Goal: Task Accomplishment & Management: Complete application form

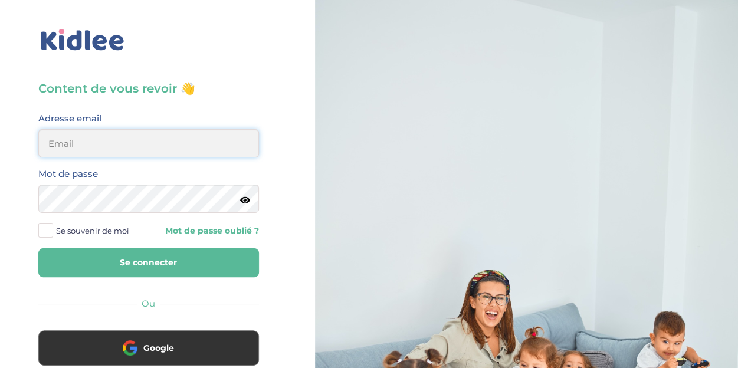
type input "florewitvoet@yahoo.fr"
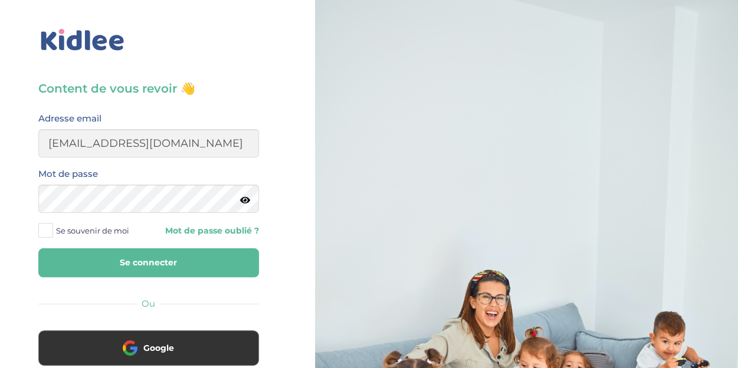
click at [120, 263] on button "Se connecter" at bounding box center [148, 262] width 221 height 29
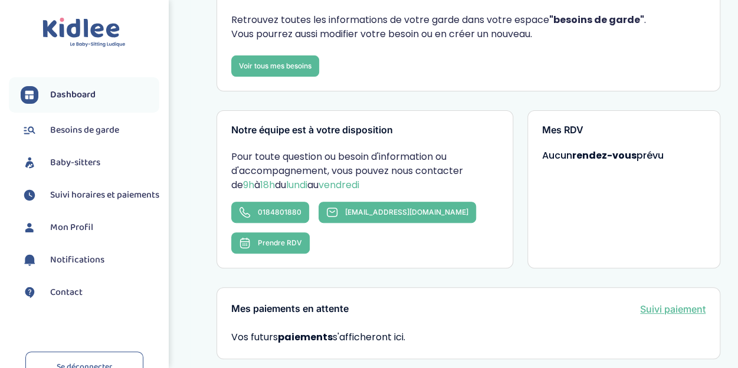
scroll to position [126, 0]
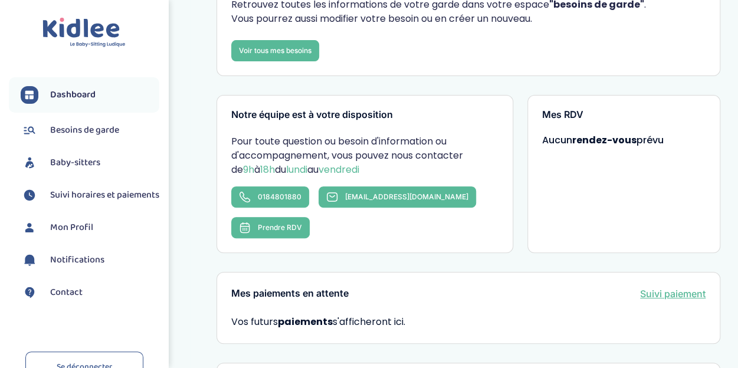
click at [628, 132] on div "Mes RDV Aucun rendez-vous prévu" at bounding box center [624, 174] width 193 height 158
click at [617, 143] on strong "rendez-vous" at bounding box center [604, 140] width 64 height 14
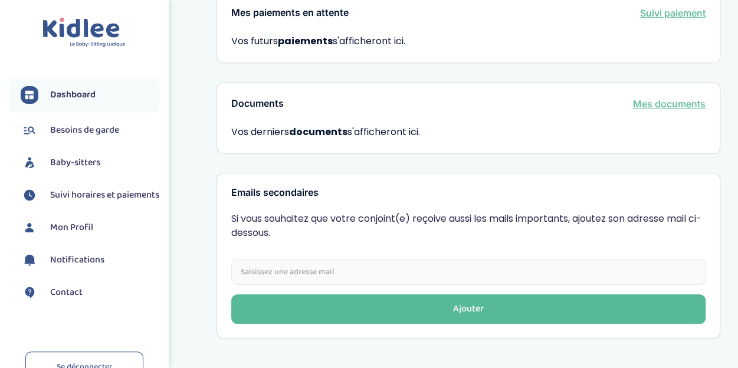
scroll to position [421, 0]
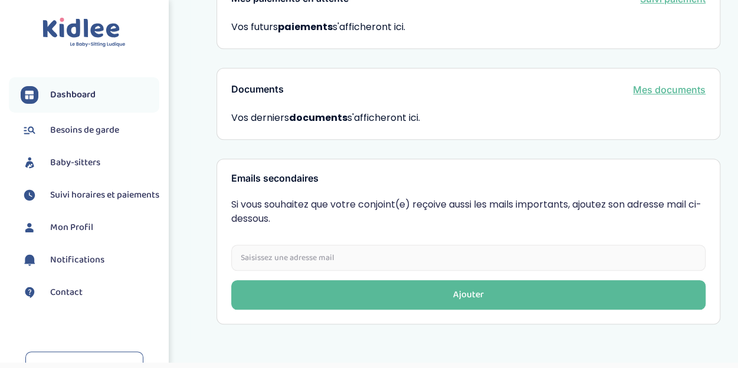
click at [93, 132] on span "Besoins de garde" at bounding box center [84, 130] width 69 height 14
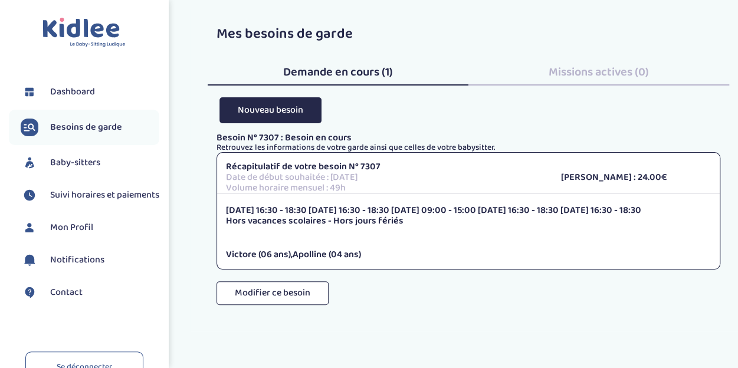
click at [638, 180] on p "[PERSON_NAME] : 24.00€" at bounding box center [636, 177] width 150 height 11
click at [538, 174] on p "Date de début souhaitée : [DATE]" at bounding box center [384, 177] width 317 height 11
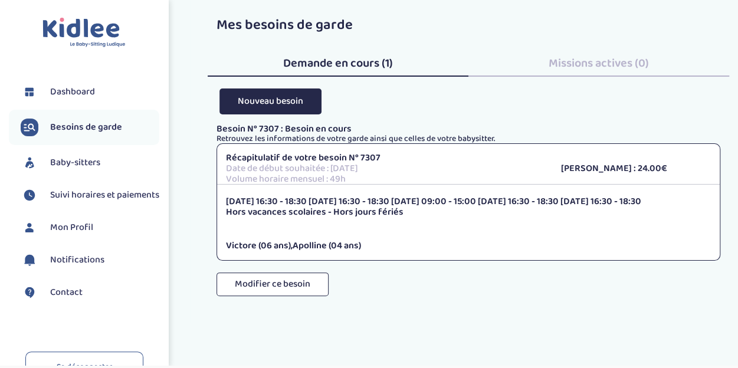
scroll to position [8, 0]
click at [323, 245] on span "Apolline (04 ans)" at bounding box center [327, 246] width 68 height 15
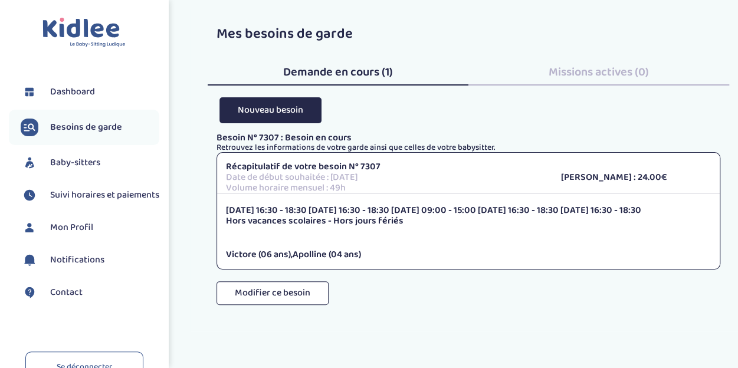
scroll to position [1, 0]
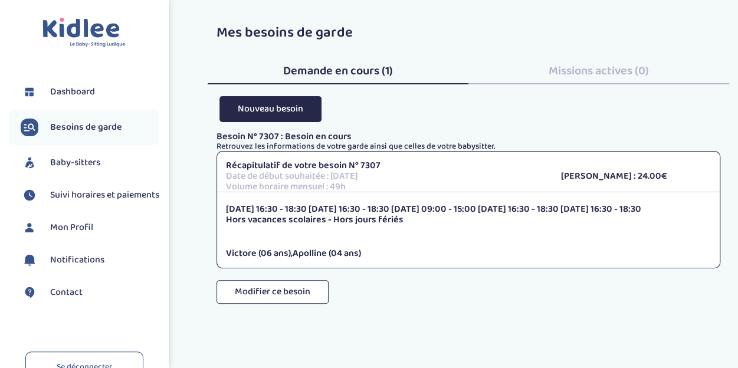
click at [303, 142] on p "Retrouvez les informations de votre garde ainsi que celles de votre babysitter." at bounding box center [469, 146] width 504 height 9
click at [489, 136] on p "Besoin N° 7307 : Besoin en cours" at bounding box center [469, 137] width 504 height 11
click at [415, 117] on h3 "Mes besoins de garde Demande en cours (1) Missions actives (0) Nouveau besoin B…" at bounding box center [469, 161] width 504 height 273
click at [639, 184] on div "Récapitulatif de votre besoin N° 7307 Date de début souhaitée : 1 septembre 202…" at bounding box center [468, 177] width 503 height 32
click at [620, 176] on p "Tarif Horaire : 24.00€" at bounding box center [636, 176] width 150 height 11
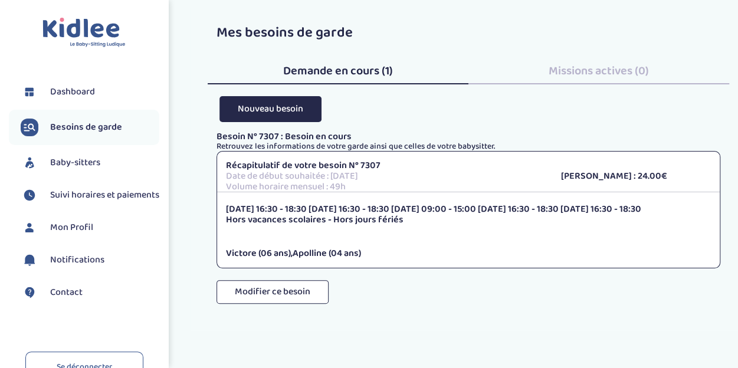
click at [543, 168] on p "Récapitulatif de votre besoin N° 7307" at bounding box center [384, 166] width 317 height 11
click at [266, 206] on p "Lundi 16:30 - 18:30 Mardi 16:30 - 18:30 Mercredi 09:00 - 15:00 Jeudi 16:30 - 18…" at bounding box center [468, 209] width 485 height 11
click at [278, 294] on button "Modifier ce besoin" at bounding box center [273, 292] width 112 height 24
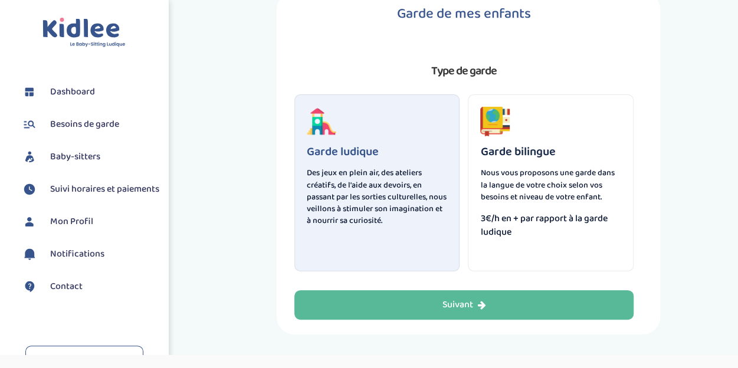
scroll to position [63, 0]
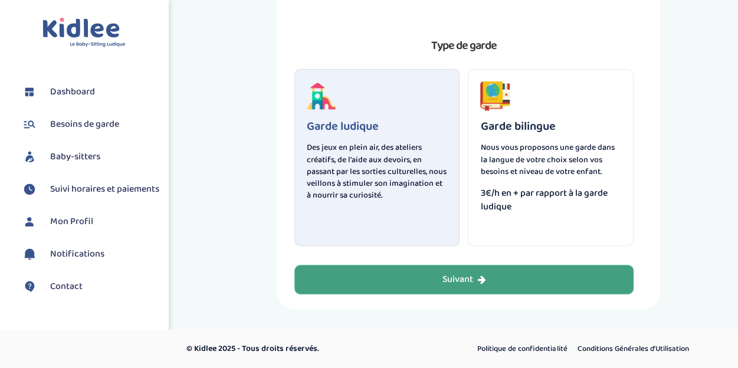
click at [466, 279] on div "Suivant" at bounding box center [464, 280] width 44 height 14
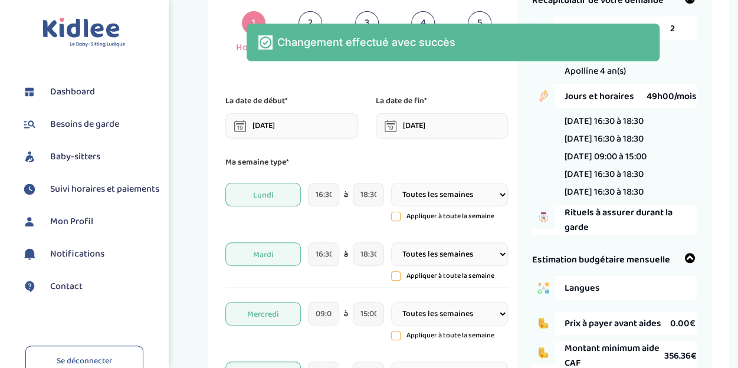
scroll to position [44, 0]
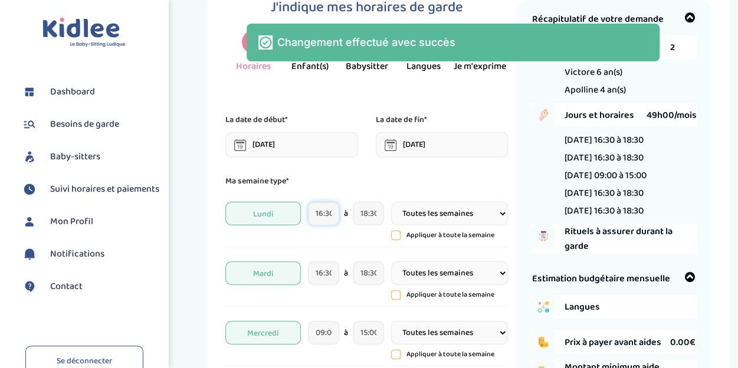
click at [327, 213] on input "16:30" at bounding box center [323, 214] width 31 height 24
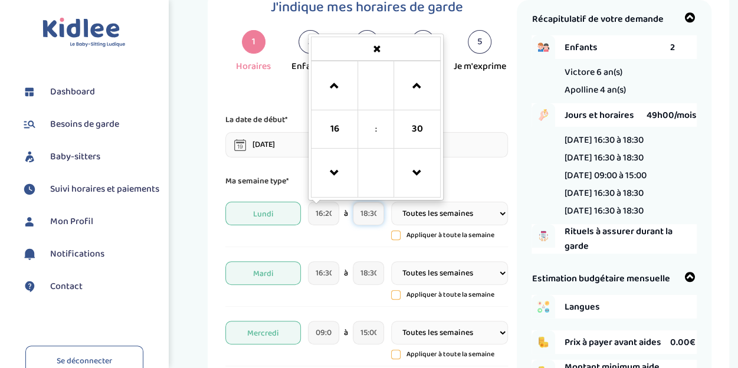
type input "16:15"
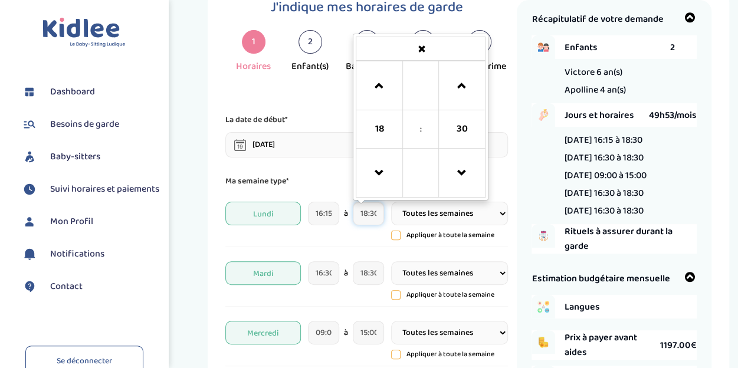
click at [372, 215] on input "18:30" at bounding box center [368, 214] width 31 height 24
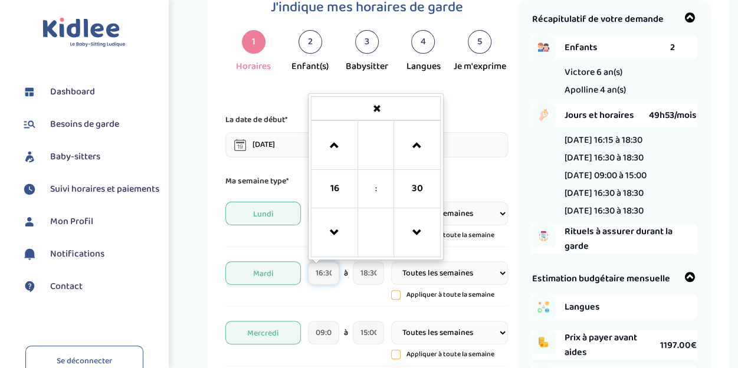
click at [328, 273] on input "16:30" at bounding box center [323, 273] width 31 height 24
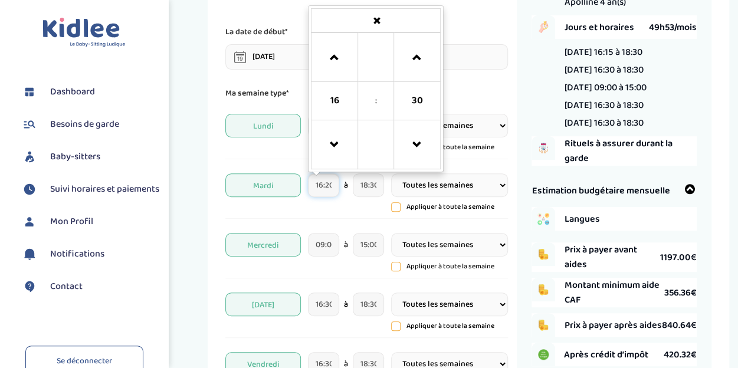
scroll to position [142, 0]
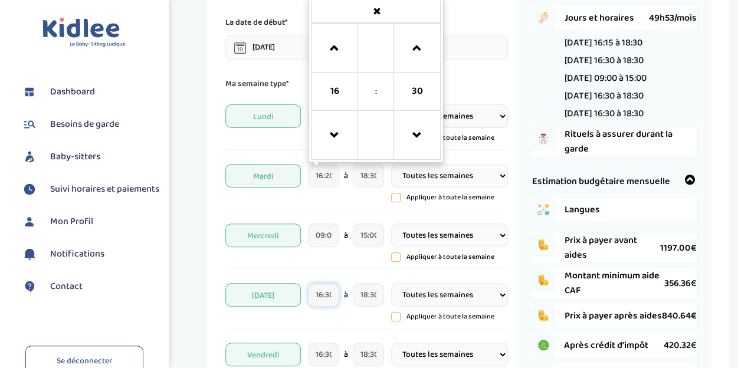
type input "16:15"
click at [329, 295] on input "16:30" at bounding box center [323, 295] width 31 height 24
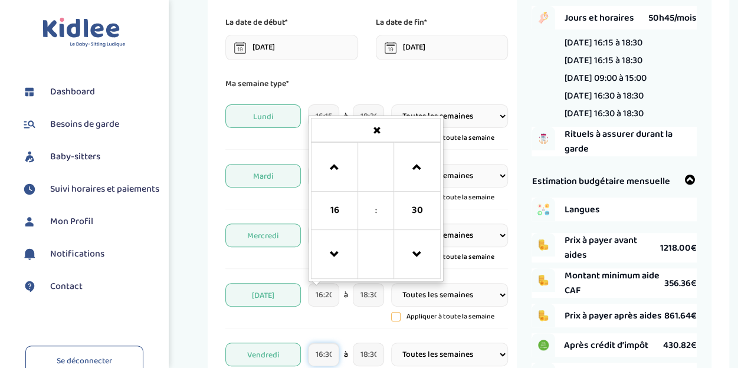
type input "16:15"
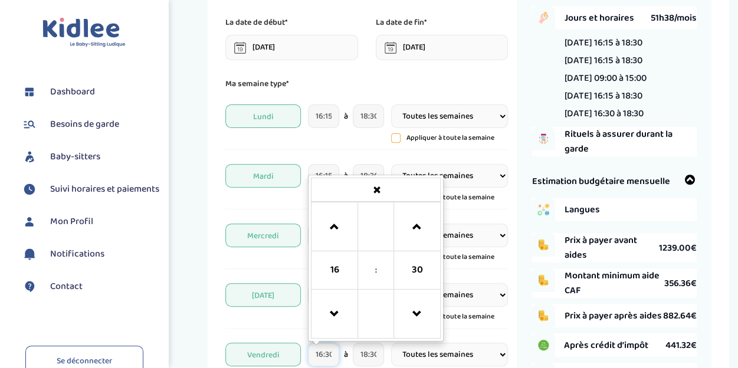
click at [328, 355] on input "16:30" at bounding box center [323, 355] width 31 height 24
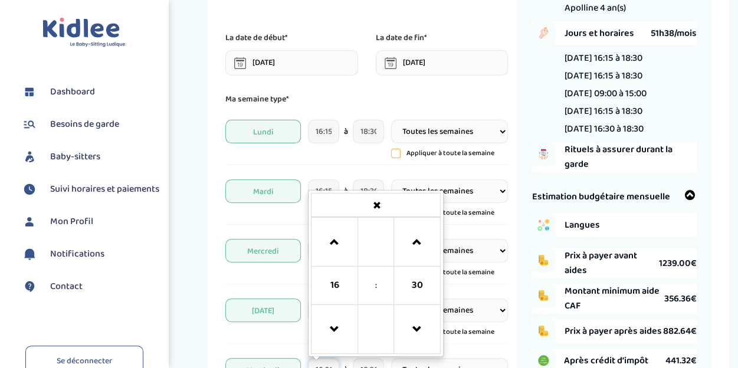
scroll to position [126, 0]
type input "16:15"
click at [330, 130] on input "16:15" at bounding box center [323, 132] width 31 height 24
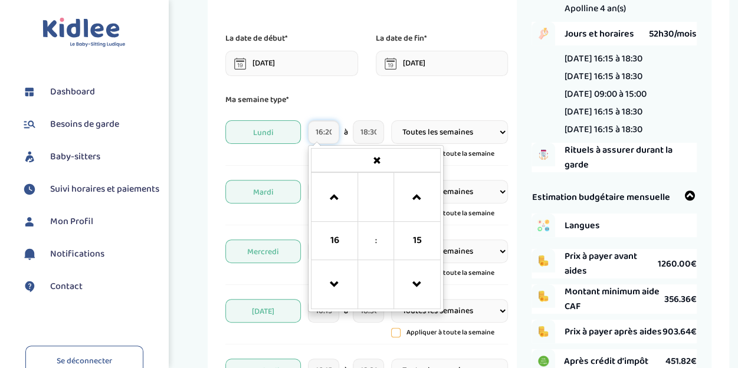
scroll to position [0, 2]
type input "16:15"
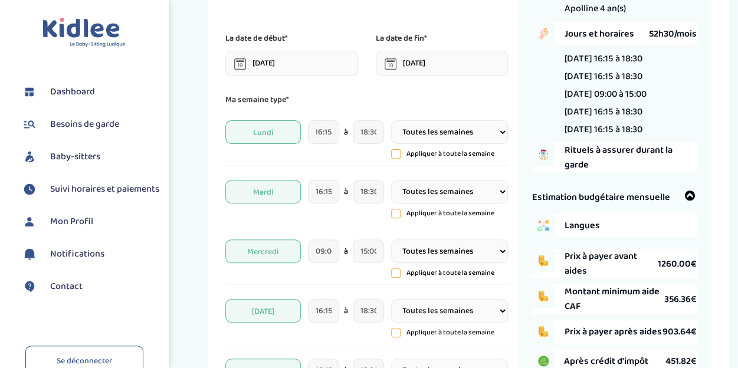
scroll to position [0, 0]
click at [352, 106] on p "Ma semaine type*" at bounding box center [366, 99] width 283 height 13
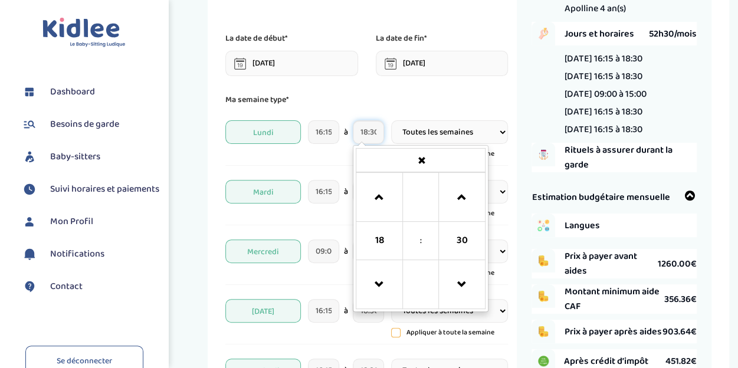
click at [376, 131] on input "18:30" at bounding box center [368, 132] width 31 height 24
type input "18:15"
click at [368, 104] on p "Ma semaine type*" at bounding box center [366, 99] width 283 height 13
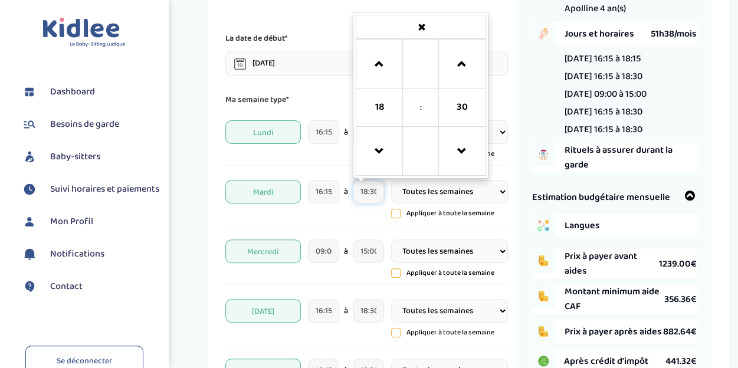
scroll to position [0, 2]
drag, startPoint x: 370, startPoint y: 194, endPoint x: 378, endPoint y: 194, distance: 7.7
click at [378, 194] on input "18:30" at bounding box center [368, 192] width 31 height 24
type input "18:15"
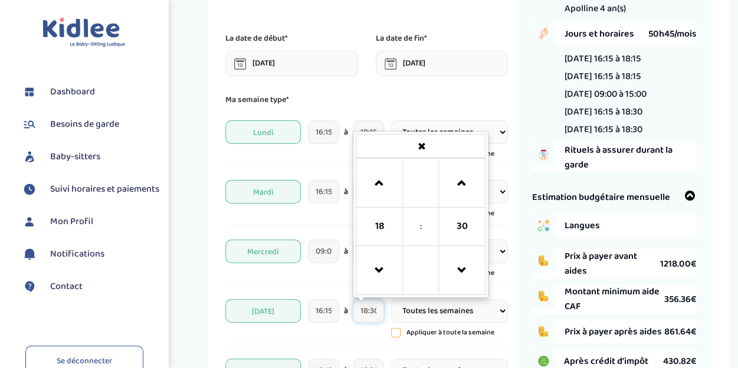
scroll to position [0, 2]
drag, startPoint x: 372, startPoint y: 310, endPoint x: 379, endPoint y: 310, distance: 7.1
click at [379, 310] on input "18:30" at bounding box center [368, 311] width 31 height 24
type input "18:15"
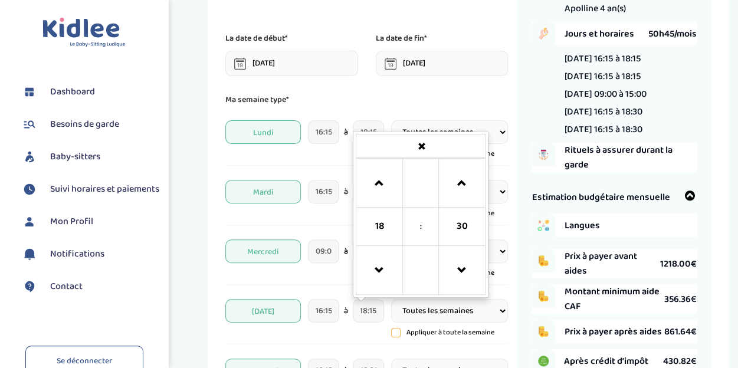
scroll to position [0, 0]
click at [367, 335] on div "[DATE] 16:15 à 18:15 18 : 30 00 01 02 03 04 05 06 07 08 09 10 11 12 13 14 15 16…" at bounding box center [366, 318] width 283 height 51
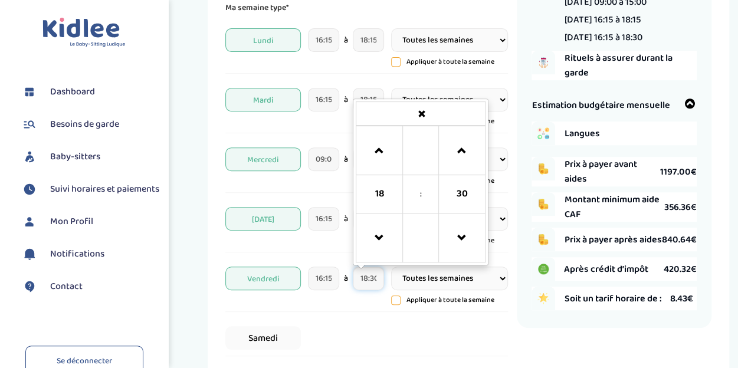
scroll to position [0, 2]
drag, startPoint x: 371, startPoint y: 279, endPoint x: 381, endPoint y: 279, distance: 10.0
click at [381, 279] on input "18:30" at bounding box center [368, 279] width 31 height 24
type input "18:15"
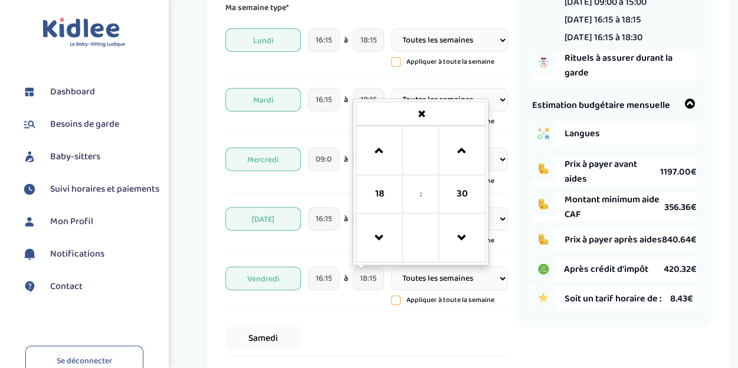
scroll to position [0, 0]
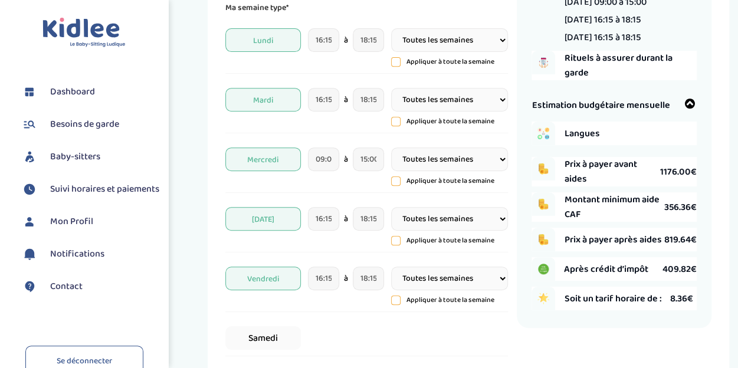
click at [362, 333] on div "Samedi" at bounding box center [366, 338] width 283 height 36
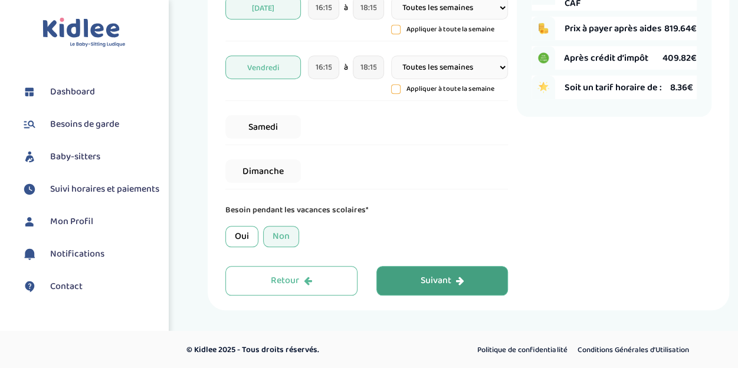
scroll to position [430, 0]
click at [443, 281] on div "Suivant" at bounding box center [442, 281] width 44 height 14
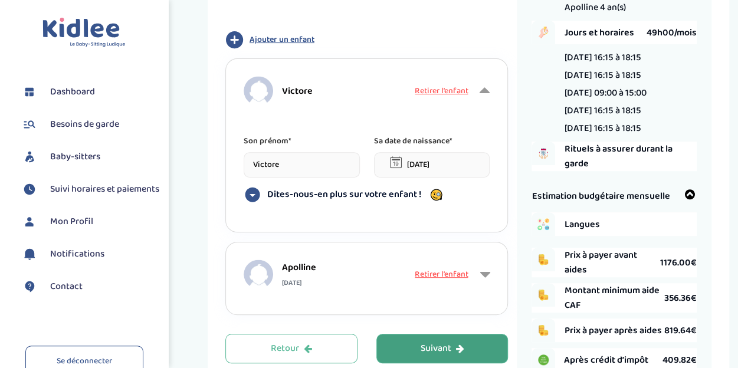
scroll to position [149, 0]
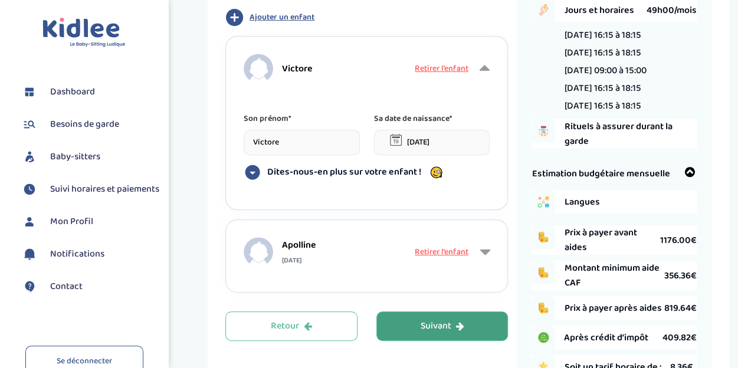
click at [293, 143] on input "Victore" at bounding box center [302, 142] width 116 height 25
type input "Victor"
click at [394, 270] on div "Apolline [DATE]" at bounding box center [328, 251] width 169 height 47
click at [300, 260] on span "[DATE]" at bounding box center [299, 260] width 34 height 11
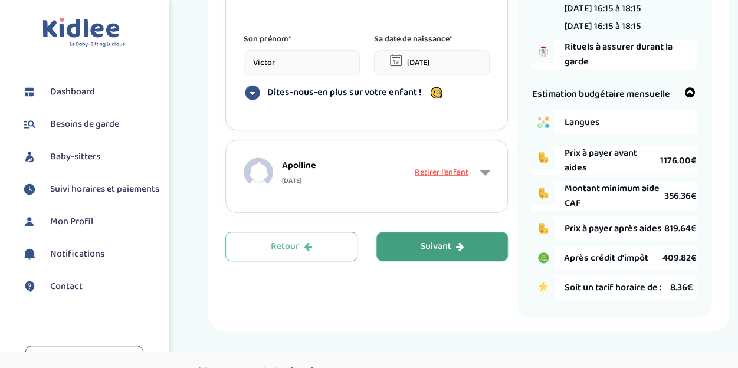
scroll to position [228, 0]
click at [252, 94] on icon at bounding box center [253, 93] width 18 height 18
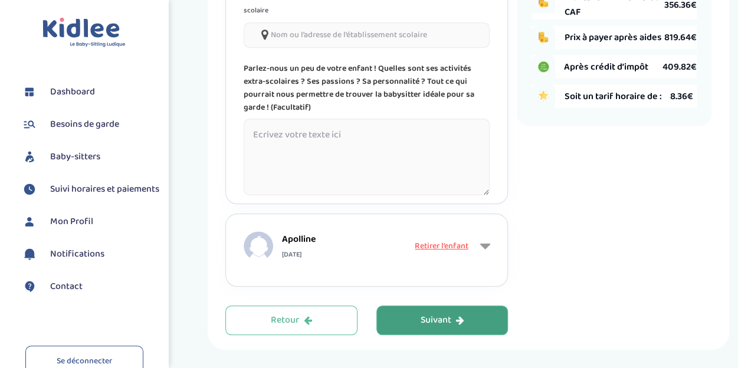
scroll to position [421, 0]
click at [484, 245] on icon at bounding box center [485, 246] width 10 height 18
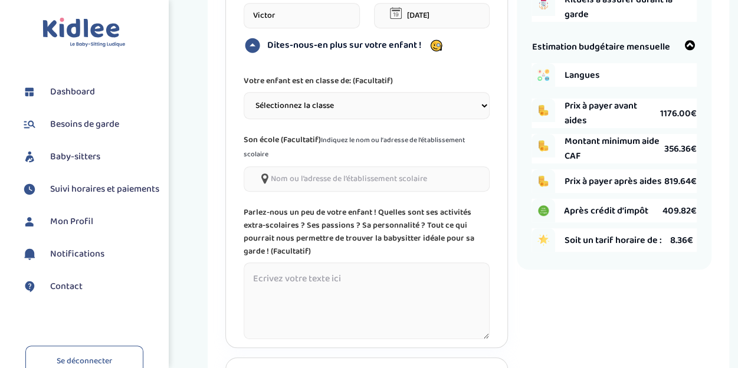
scroll to position [267, 0]
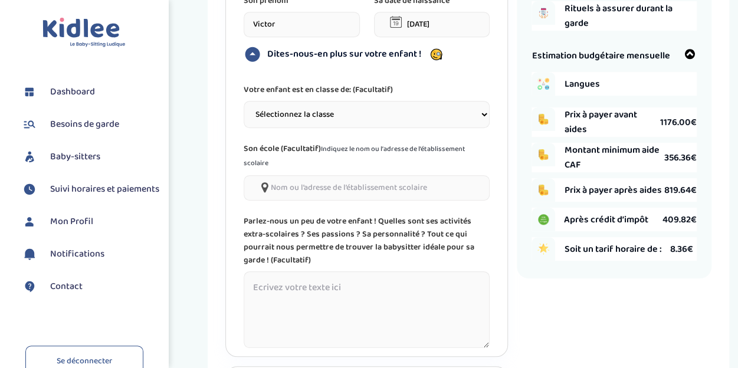
click at [323, 115] on select "Sélectionnez la classe Petite section (PS) Moyenne section (MS) Grande section …" at bounding box center [367, 114] width 246 height 27
select select "5"
click at [244, 101] on select "Sélectionnez la classe Petite section (PS) Moyenne section (MS) Grande section …" at bounding box center [367, 114] width 246 height 27
click at [302, 185] on input"] at bounding box center [367, 187] width 246 height 25
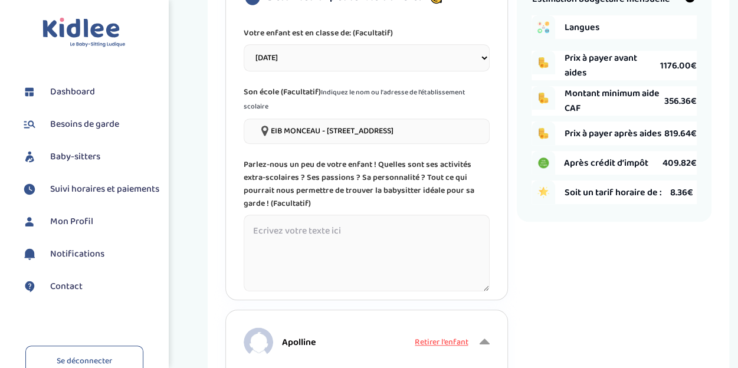
scroll to position [323, 0]
type input"] "EIB MONCEAU - [STREET_ADDRESS]"
click at [379, 231] on textarea at bounding box center [367, 253] width 246 height 77
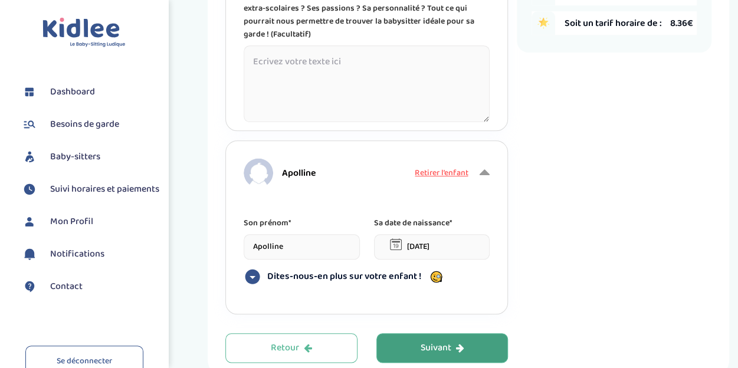
scroll to position [502, 0]
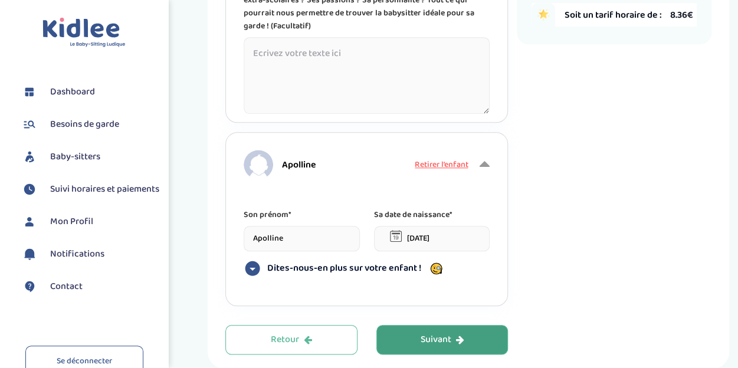
click at [251, 271] on icon at bounding box center [252, 268] width 15 height 15
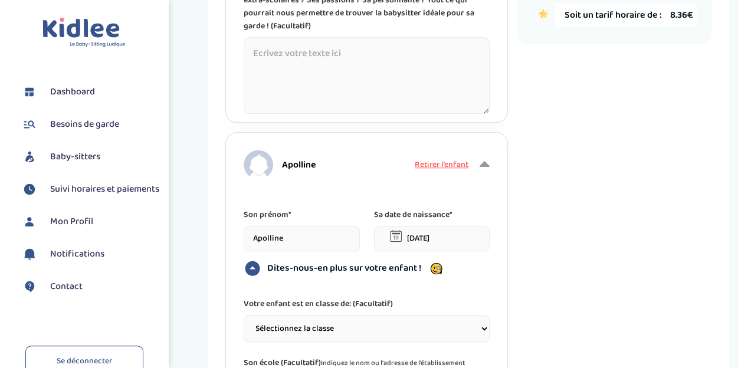
scroll to position [594, 0]
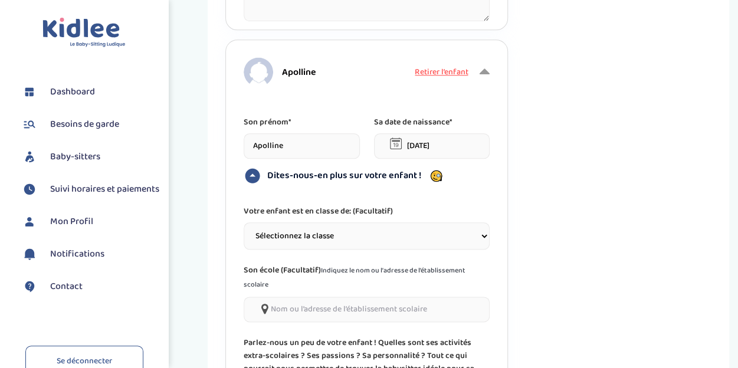
click at [333, 243] on select "Sélectionnez la classe Petite section (PS) Moyenne section (MS) Grande section …" at bounding box center [367, 235] width 246 height 27
select select "2"
click at [244, 222] on select "Sélectionnez la classe Petite section (PS) Moyenne section (MS) Grande section …" at bounding box center [367, 235] width 246 height 27
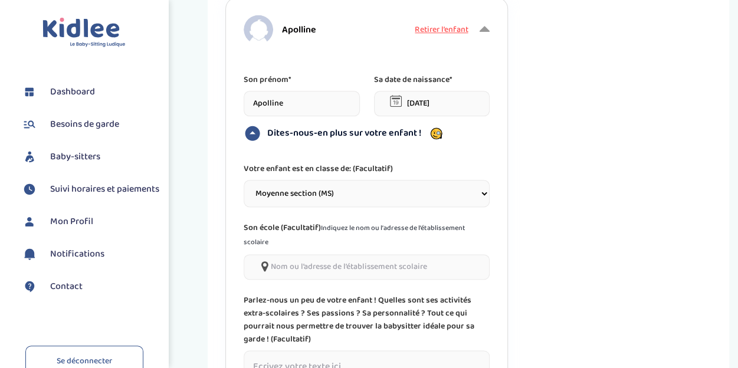
scroll to position [701, 0]
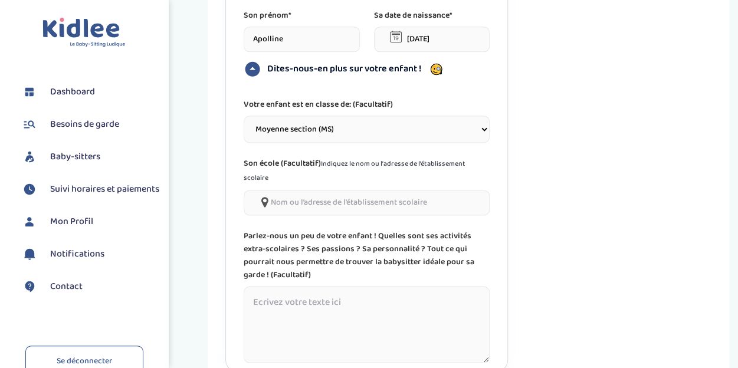
click at [330, 201] on input"] at bounding box center [367, 202] width 246 height 25
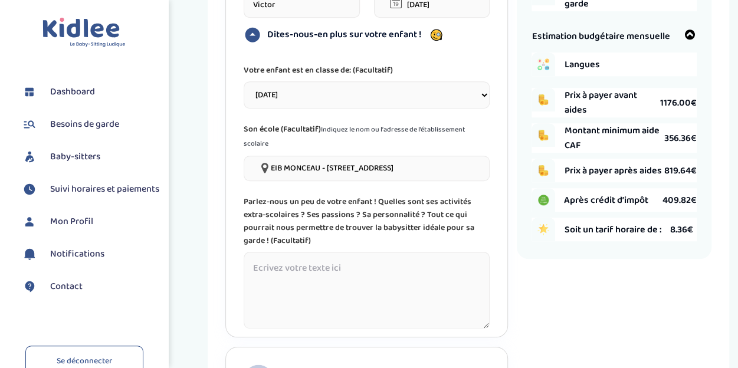
scroll to position [271, 0]
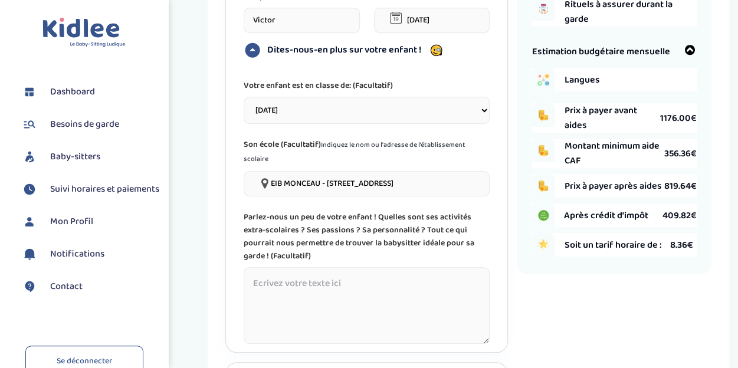
drag, startPoint x: 461, startPoint y: 183, endPoint x: 270, endPoint y: 179, distance: 191.8
click at [270, 179] on input"] "EIB MONCEAU - [STREET_ADDRESS]" at bounding box center [367, 183] width 246 height 25
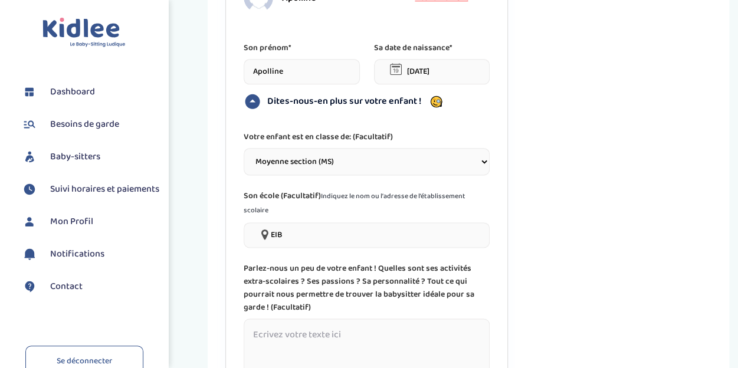
scroll to position [674, 0]
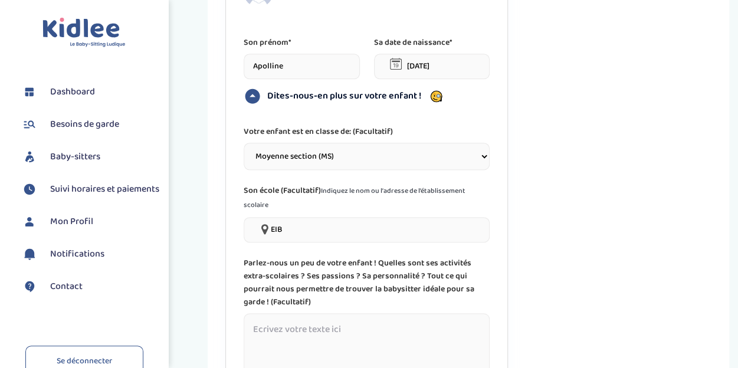
click at [340, 231] on input"] "EIB" at bounding box center [367, 229] width 246 height 25
type input"] "E"
paste input"] "EIB MONCEAU - [STREET_ADDRESS]"
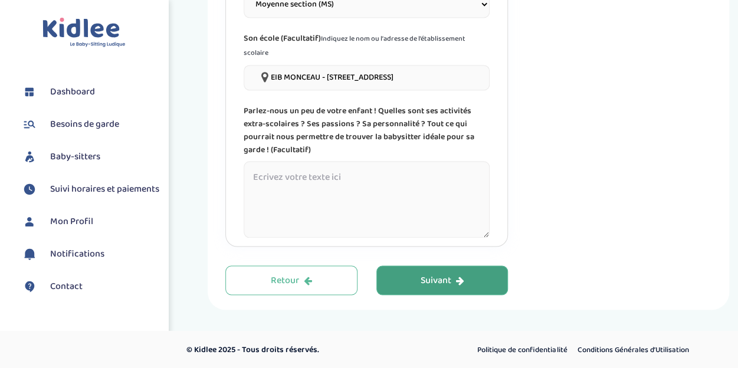
type input"] "EIB MONCEAU - [STREET_ADDRESS]"
click at [428, 289] on button "Suivant" at bounding box center [442, 281] width 132 height 30
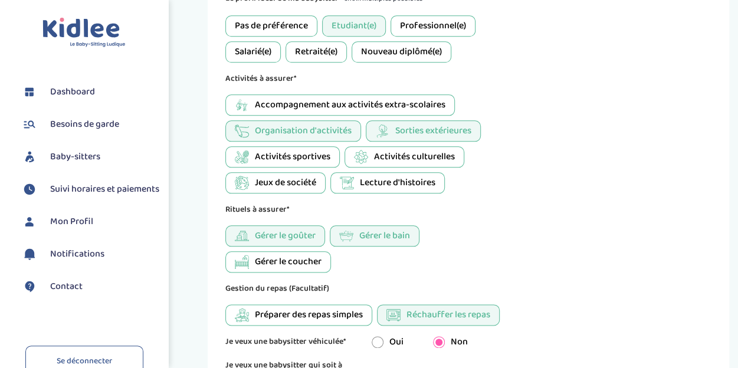
scroll to position [615, 0]
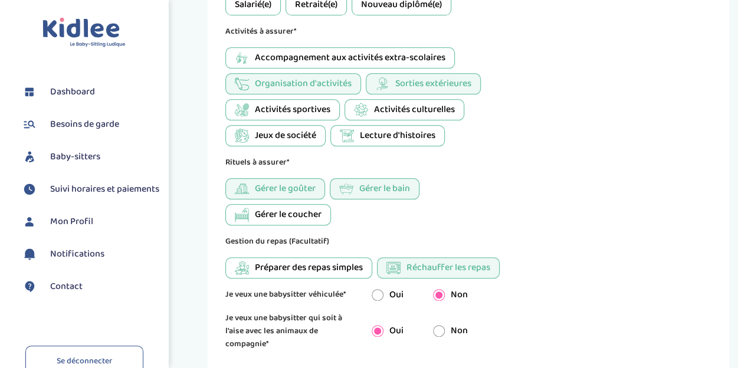
click at [407, 57] on span "Accompagnement aux activités extra-scolaires" at bounding box center [350, 58] width 191 height 14
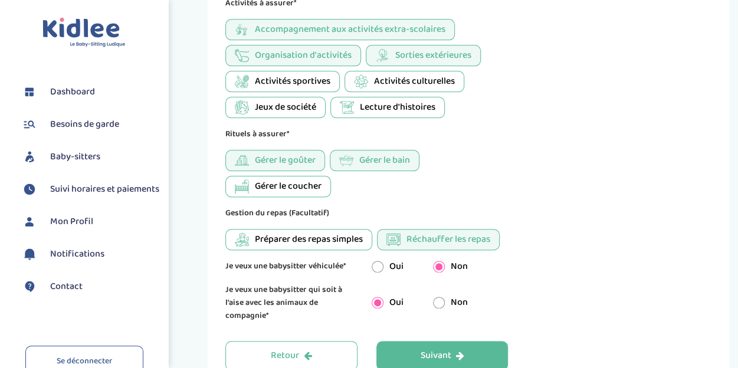
scroll to position [703, 0]
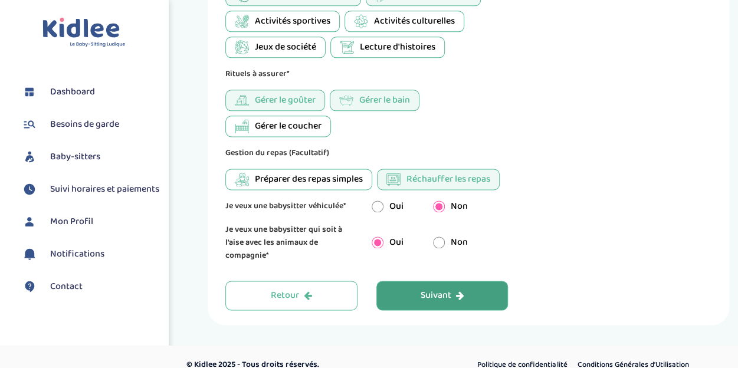
click at [459, 291] on icon "button" at bounding box center [460, 295] width 8 height 9
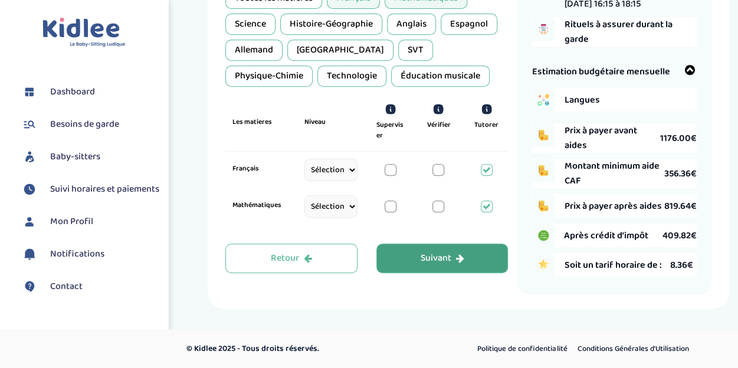
scroll to position [260, 0]
click at [347, 159] on select "Sélectionne CP [DATE] [DATE] CM1 CM2 6eme 5eme 4eme 3eme Seconde [GEOGRAPHIC_DA…" at bounding box center [331, 170] width 53 height 22
select select "[DATE]"
click at [305, 159] on select "Sélectionne CP [DATE] [DATE] CM1 CM2 6eme 5eme 4eme 3eme Seconde [GEOGRAPHIC_DA…" at bounding box center [331, 170] width 53 height 22
click at [328, 195] on select "Sélectionne CP [DATE] [DATE] CM1 CM2 6eme 5eme 4eme 3eme Seconde [GEOGRAPHIC_DA…" at bounding box center [331, 206] width 53 height 22
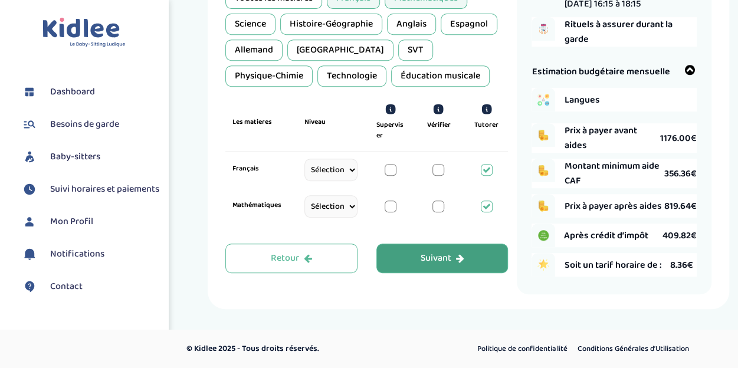
select select "[DATE]"
click at [305, 195] on select "Sélectionne CP [DATE] [DATE] CM1 CM2 6eme 5eme 4eme 3eme Seconde [GEOGRAPHIC_DA…" at bounding box center [331, 206] width 53 height 22
click at [418, 253] on button "Suivant" at bounding box center [442, 259] width 132 height 30
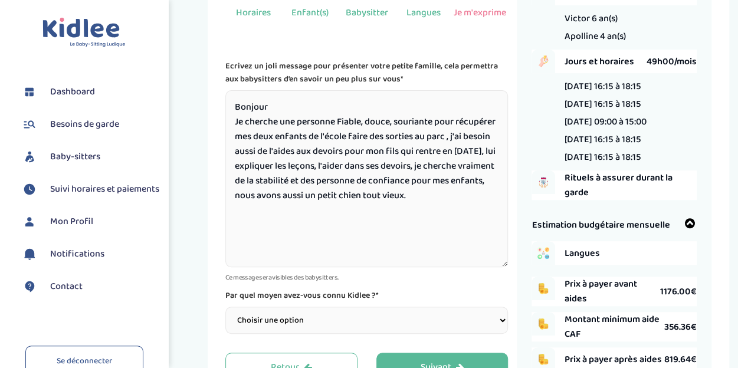
scroll to position [100, 0]
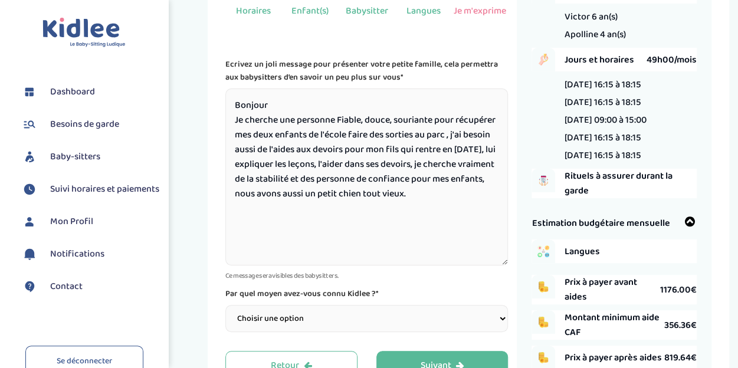
click at [251, 168] on textarea "Bonjour Je cherche une personne Fiable, douce, souriante pour récupérer mes deu…" at bounding box center [366, 177] width 283 height 177
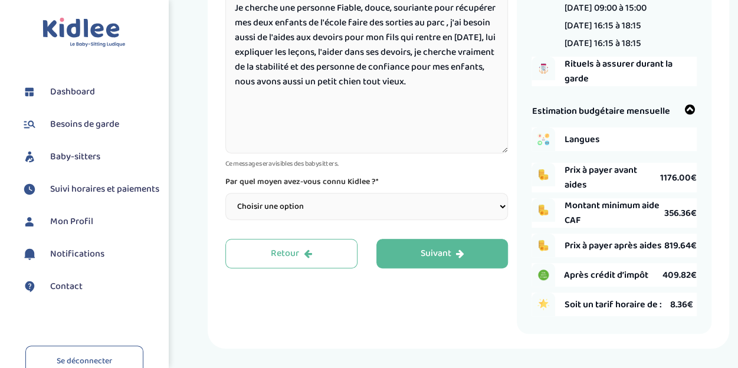
scroll to position [212, 0]
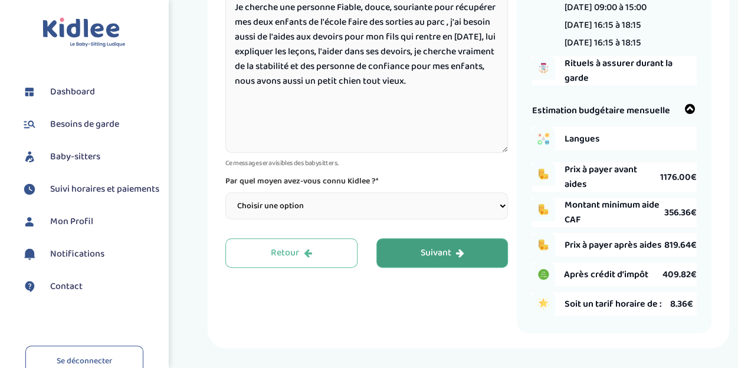
type textarea "Bonjour Je cherche une personne Fiable, douce, souriante pour récupérer mes deu…"
click at [444, 251] on div "Suivant" at bounding box center [442, 254] width 44 height 14
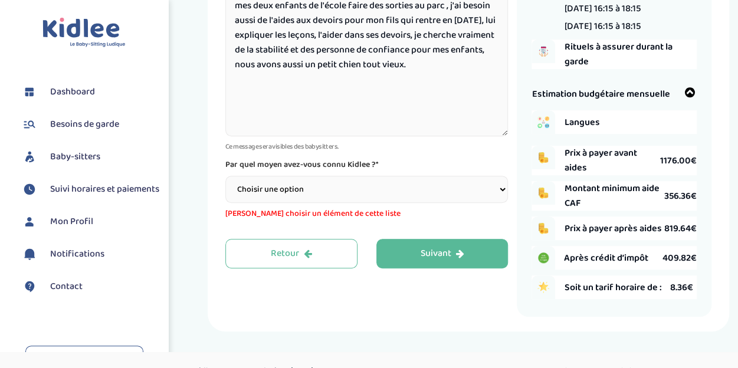
scroll to position [230, 0]
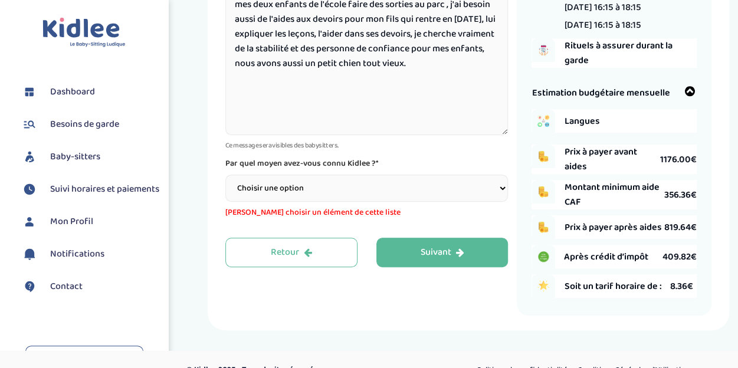
click at [379, 189] on select "Choisir une option Bouche à Oreille Google Plateforme Gens de confiance Faceboo…" at bounding box center [366, 188] width 283 height 27
select select "3"
click at [225, 176] on select "Choisir une option Bouche à Oreille Google Plateforme Gens de confiance Faceboo…" at bounding box center [366, 188] width 283 height 27
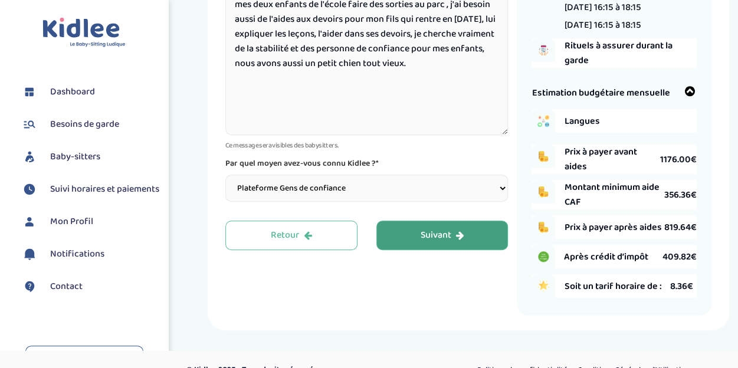
click at [431, 243] on div "Suivant" at bounding box center [442, 236] width 44 height 14
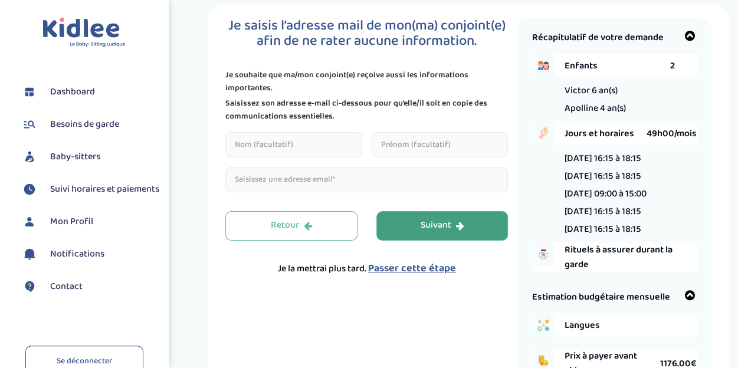
scroll to position [27, 0]
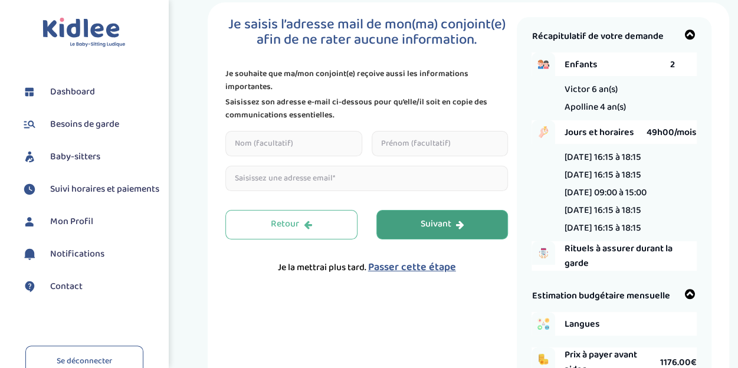
click at [303, 150] on input "text" at bounding box center [293, 143] width 137 height 25
click at [393, 148] on input "text" at bounding box center [440, 143] width 137 height 25
click at [442, 224] on div "Suivant" at bounding box center [442, 225] width 44 height 14
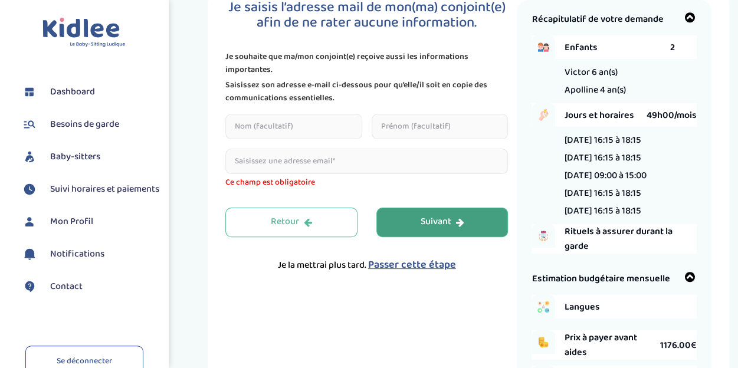
click at [442, 224] on div "Suivant" at bounding box center [442, 222] width 44 height 14
click at [429, 266] on span "Passer cette étape" at bounding box center [412, 265] width 88 height 17
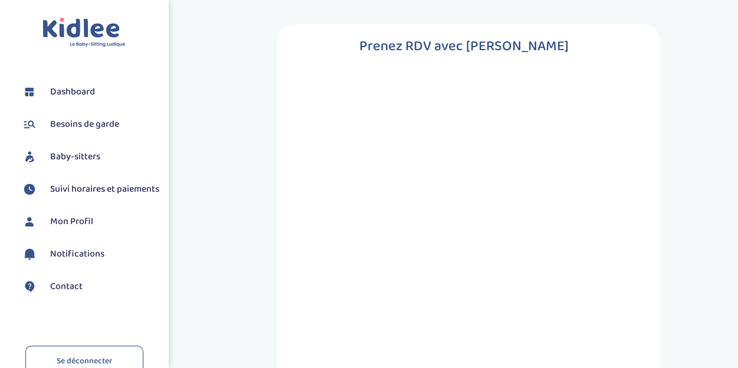
scroll to position [0, 0]
